Goal: Ask a question

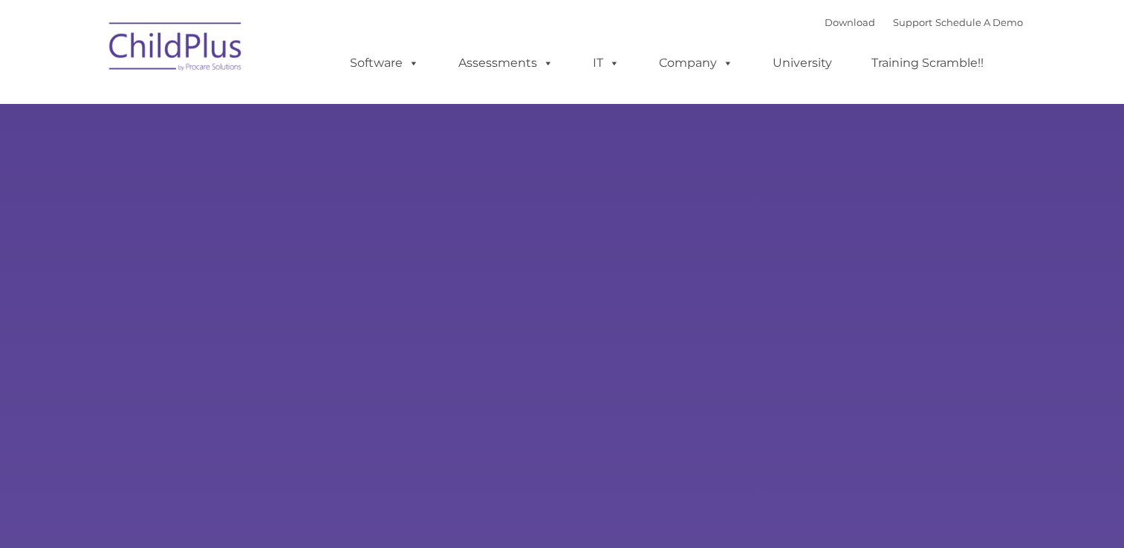
type input ""
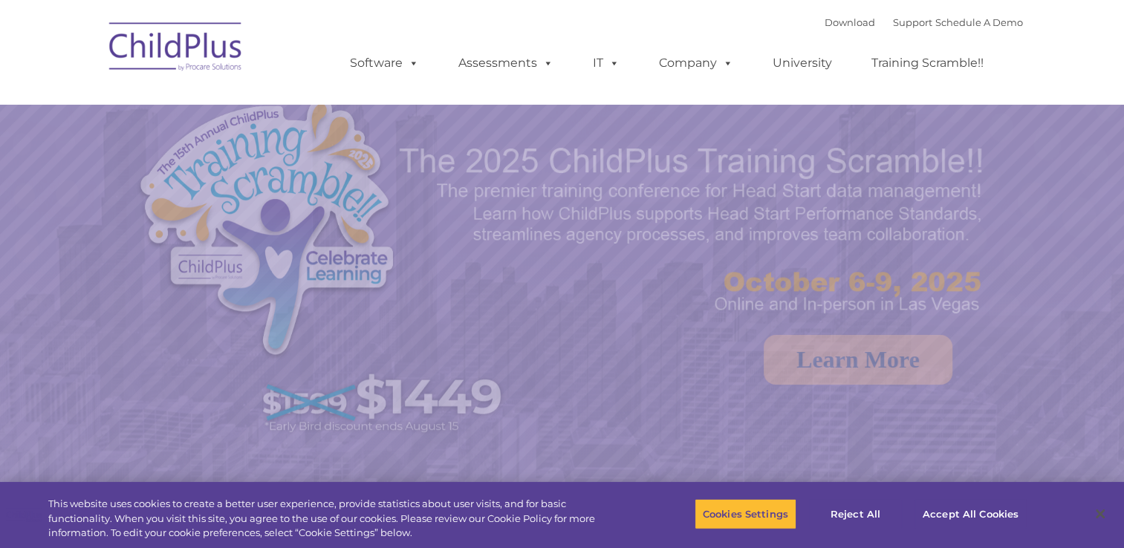
select select "MEDIUM"
